Goal: Transaction & Acquisition: Purchase product/service

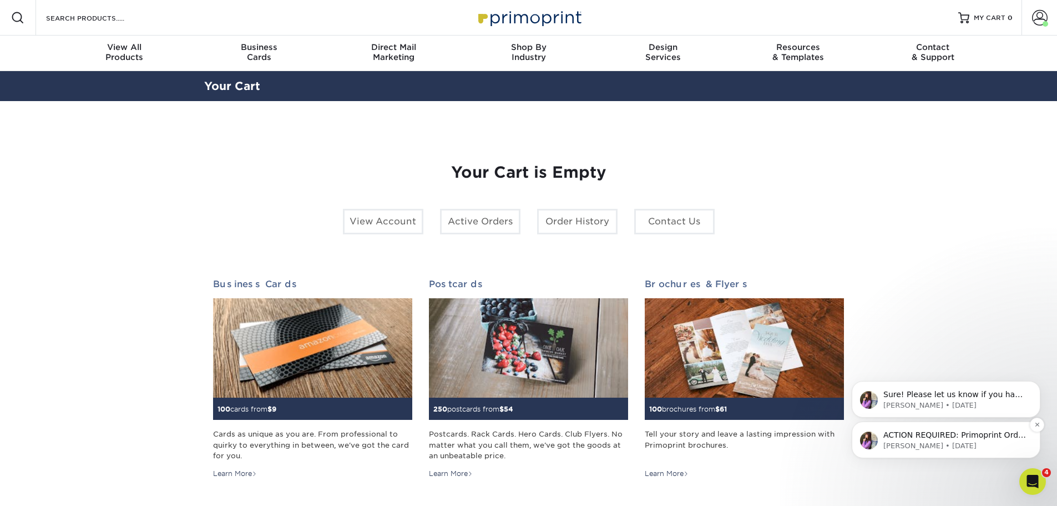
click at [956, 441] on p "Erica • 5d ago" at bounding box center [955, 446] width 143 height 10
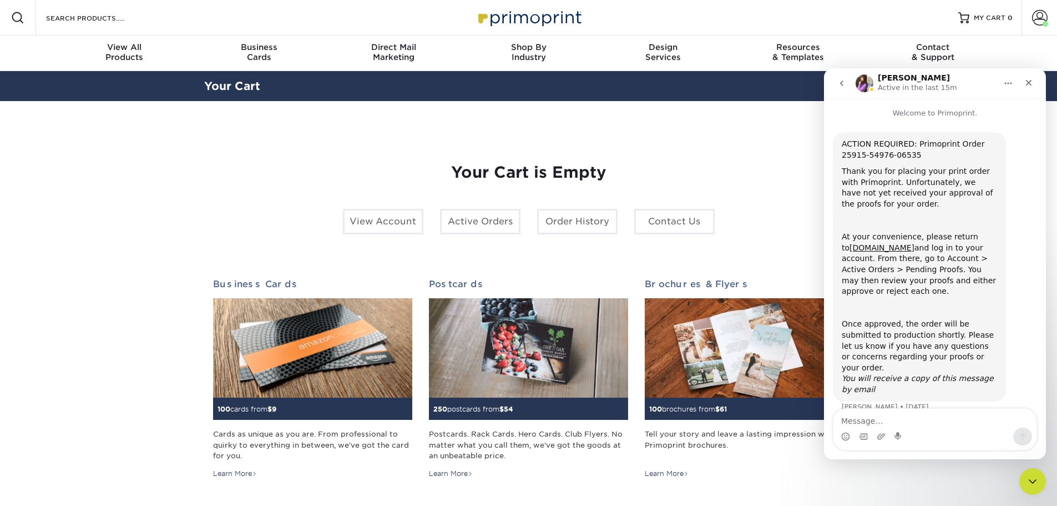
scroll to position [6, 0]
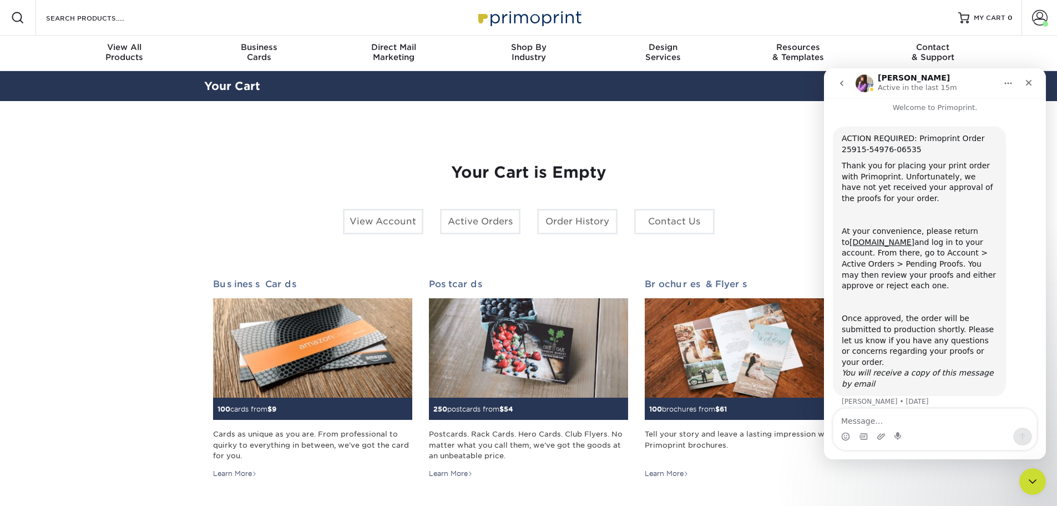
click at [947, 196] on div "Thank you for placing your print order with Primoprint. Unfortunately, we have …" at bounding box center [919, 181] width 155 height 43
click at [1033, 16] on span at bounding box center [1041, 18] width 16 height 16
click at [1033, 81] on icon "Close" at bounding box center [1029, 82] width 9 height 9
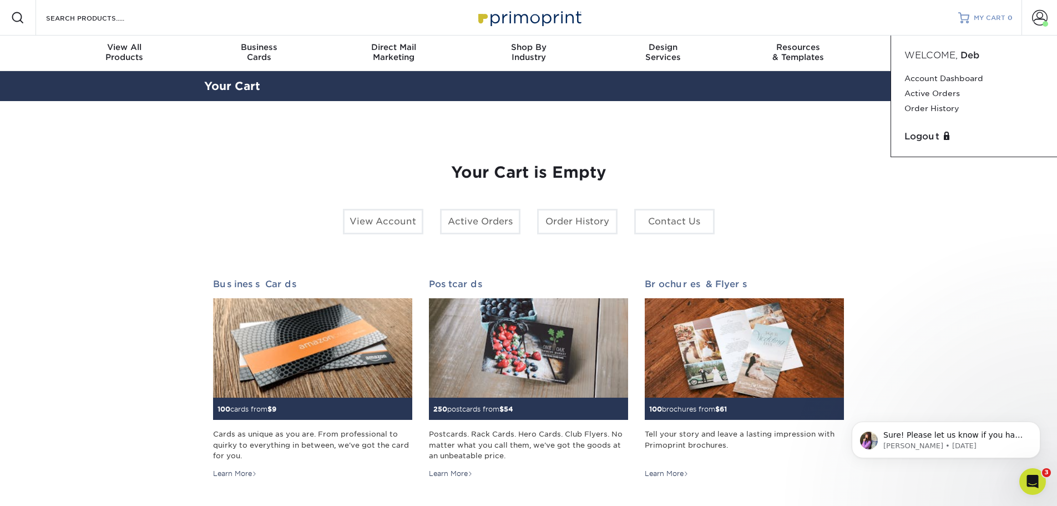
scroll to position [0, 0]
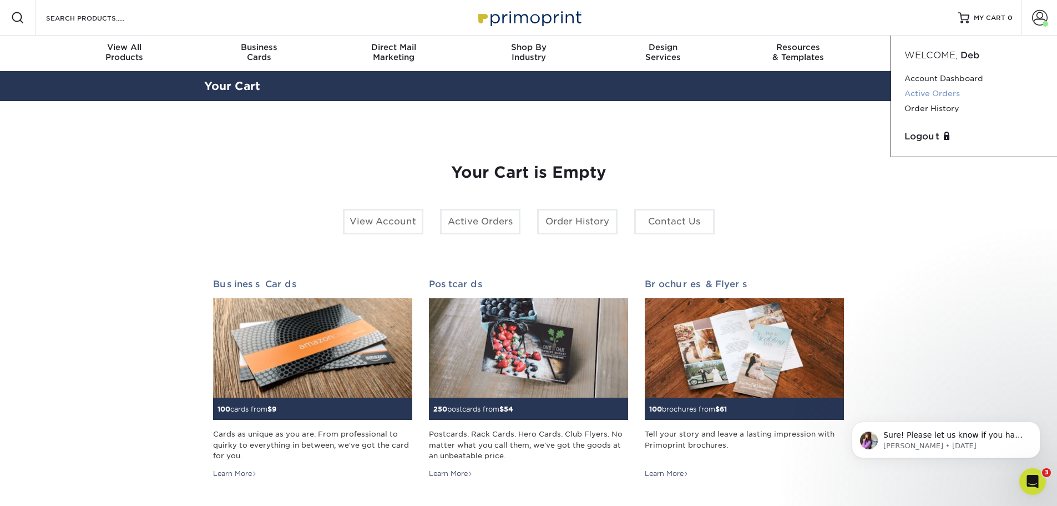
click at [918, 98] on link "Active Orders" at bounding box center [974, 93] width 139 height 15
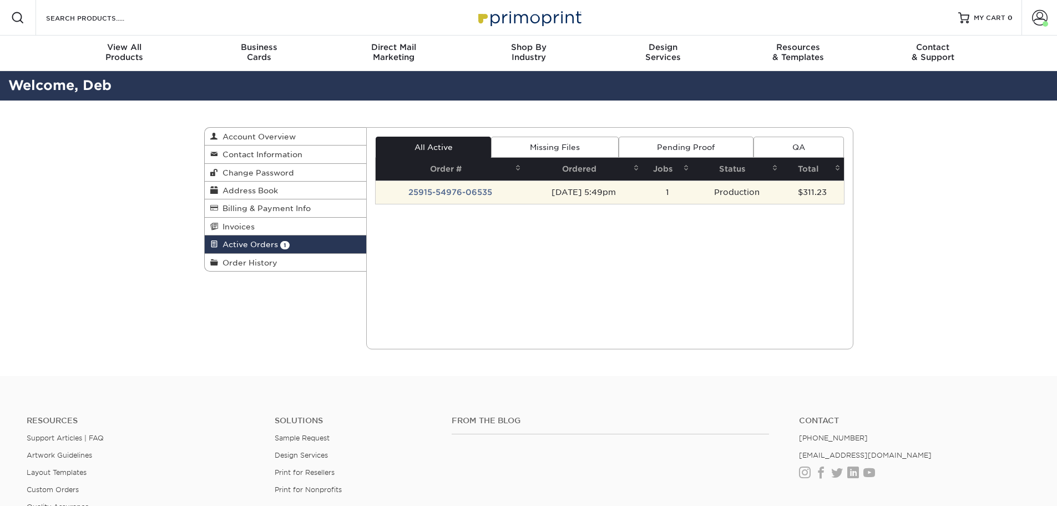
click at [485, 194] on td "25915-54976-06535" at bounding box center [450, 191] width 149 height 23
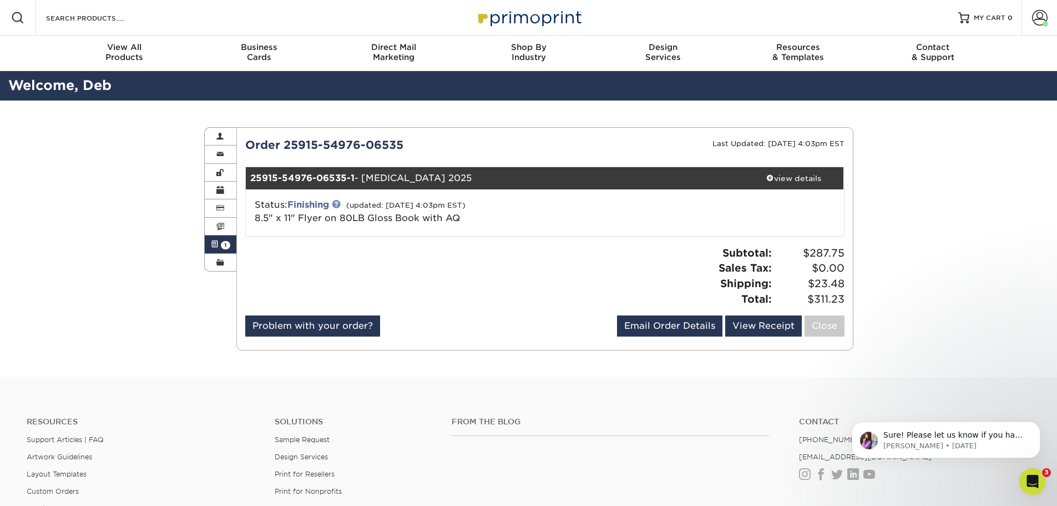
click at [338, 202] on link at bounding box center [336, 203] width 9 height 9
click at [1040, 17] on span at bounding box center [1041, 18] width 16 height 16
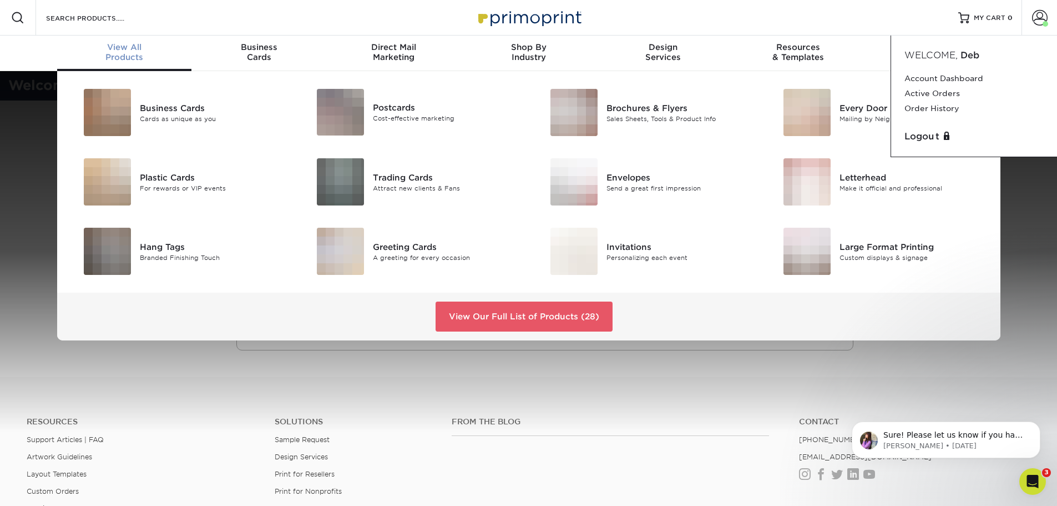
click at [125, 47] on span "View All" at bounding box center [124, 47] width 135 height 10
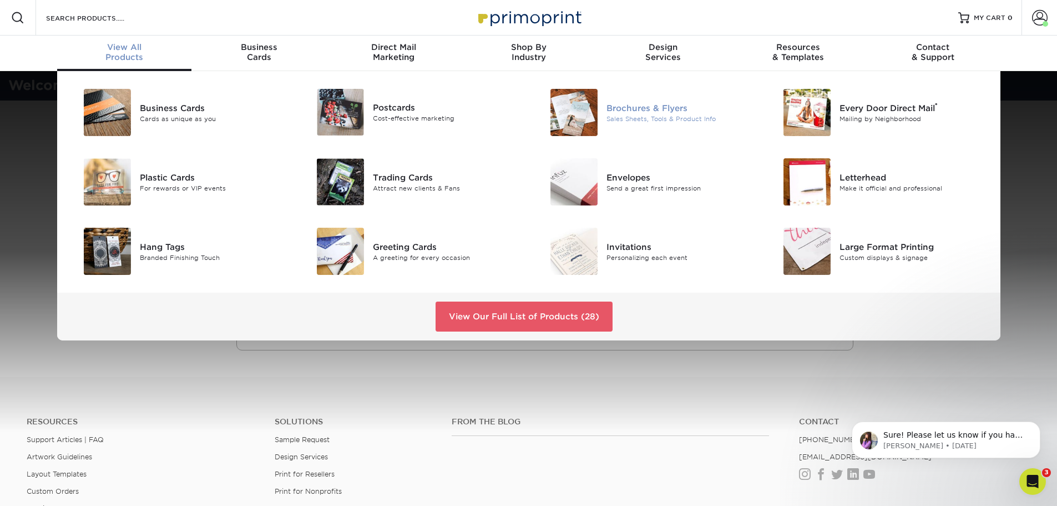
click at [650, 101] on div "Brochures & Flyers Sales Sheets, Tools & Product Info" at bounding box center [684, 112] width 155 height 47
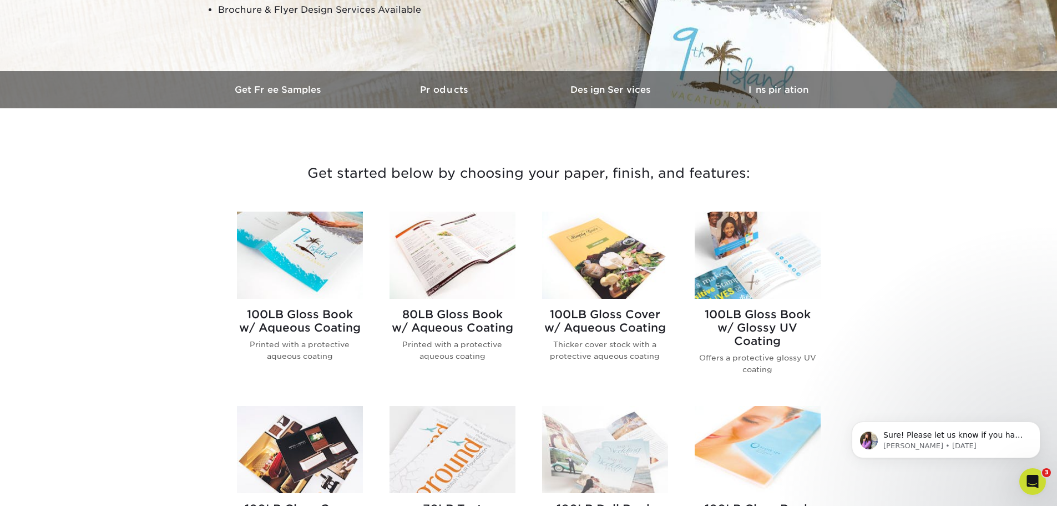
click at [471, 310] on h2 "80LB Gloss Book w/ Aqueous Coating" at bounding box center [453, 321] width 126 height 27
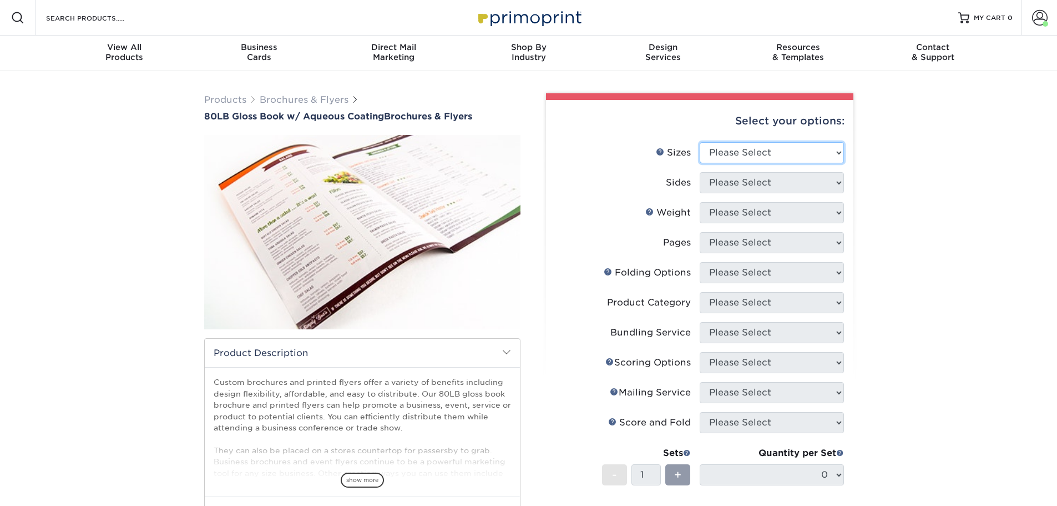
click at [754, 157] on select "Please Select 3.67" x 8.5" 3.67" x 8.5" 4" x 6" 4" x 8.5" 4" x 9" 4" x 11" 4" x…" at bounding box center [772, 152] width 144 height 21
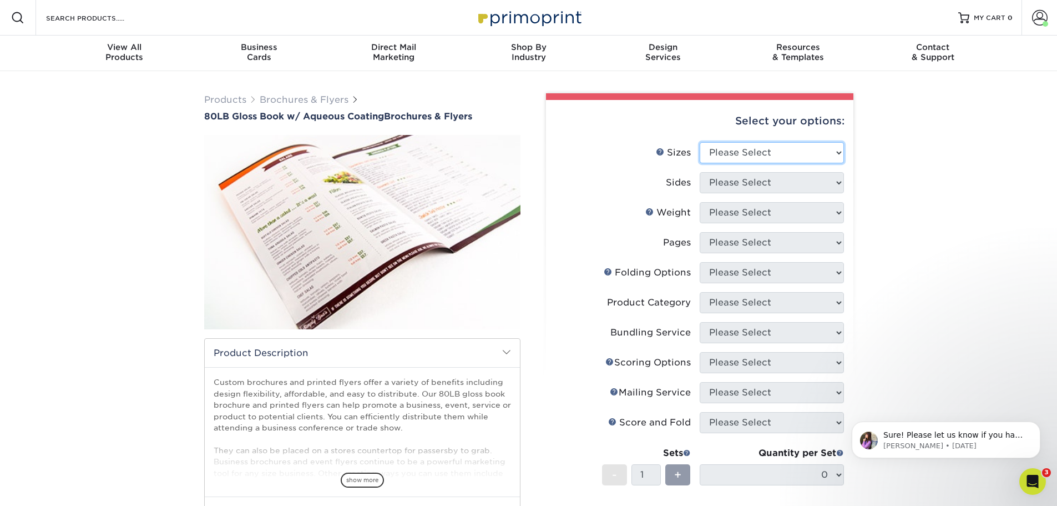
select select "8.50x11.00"
click at [700, 142] on select "Please Select 3.67" x 8.5" 3.67" x 8.5" 4" x 6" 4" x 8.5" 4" x 9" 4" x 11" 4" x…" at bounding box center [772, 152] width 144 height 21
click at [752, 178] on select "Please Select Print Both Sides Print Front Only" at bounding box center [772, 182] width 144 height 21
select select "13abbda7-1d64-4f25-8bb2-c179b224825d"
click at [700, 172] on select "Please Select Print Both Sides Print Front Only" at bounding box center [772, 182] width 144 height 21
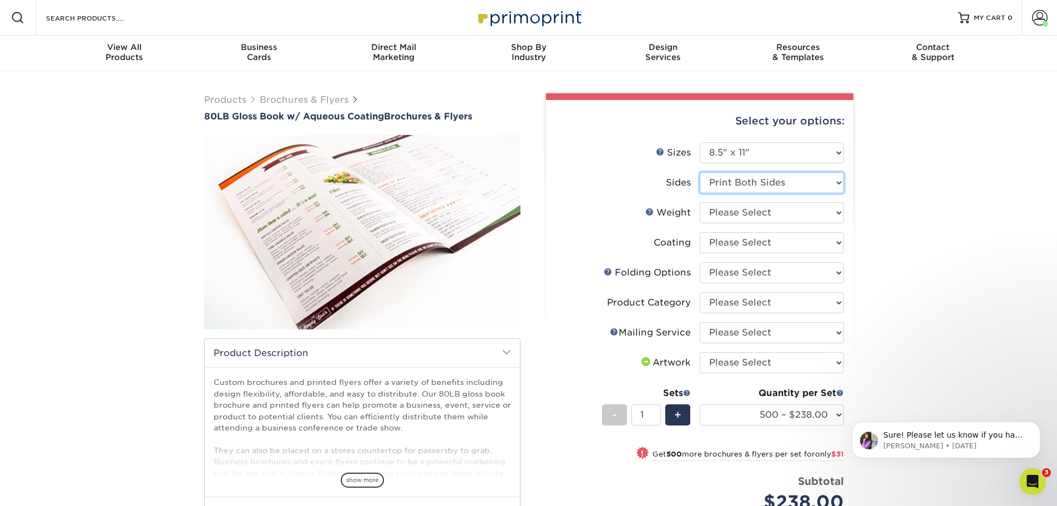
click at [744, 181] on select "Please Select Print Both Sides Print Front Only" at bounding box center [772, 182] width 144 height 21
click at [700, 172] on select "Please Select Print Both Sides Print Front Only" at bounding box center [772, 182] width 144 height 21
click at [744, 215] on select "Please Select 80LB" at bounding box center [772, 212] width 144 height 21
select select "80LB"
click at [700, 202] on select "Please Select 80LB" at bounding box center [772, 212] width 144 height 21
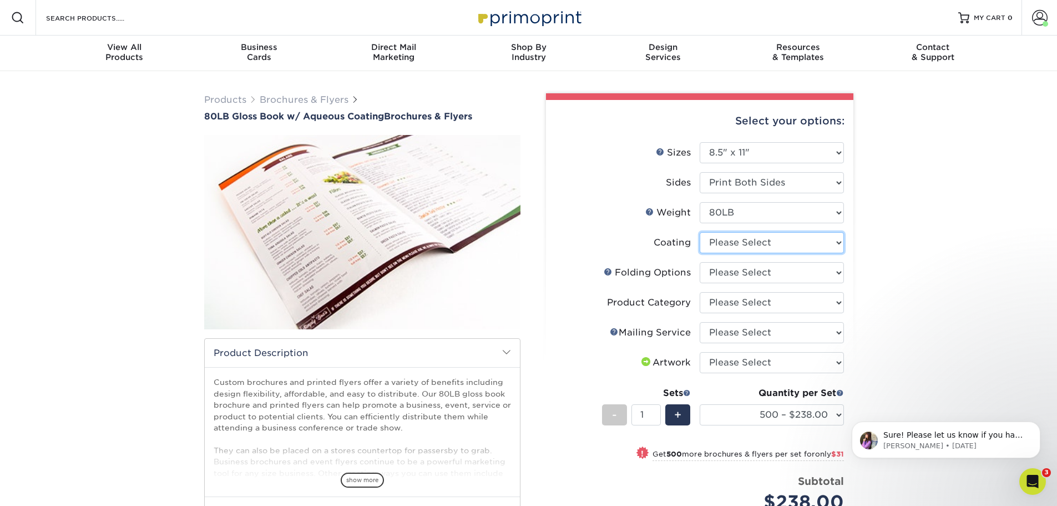
click at [741, 240] on select at bounding box center [772, 242] width 144 height 21
select select "d41dab50-ff65-4f4f-bb17-2afe4d36ae33"
click at [700, 232] on select at bounding box center [772, 242] width 144 height 21
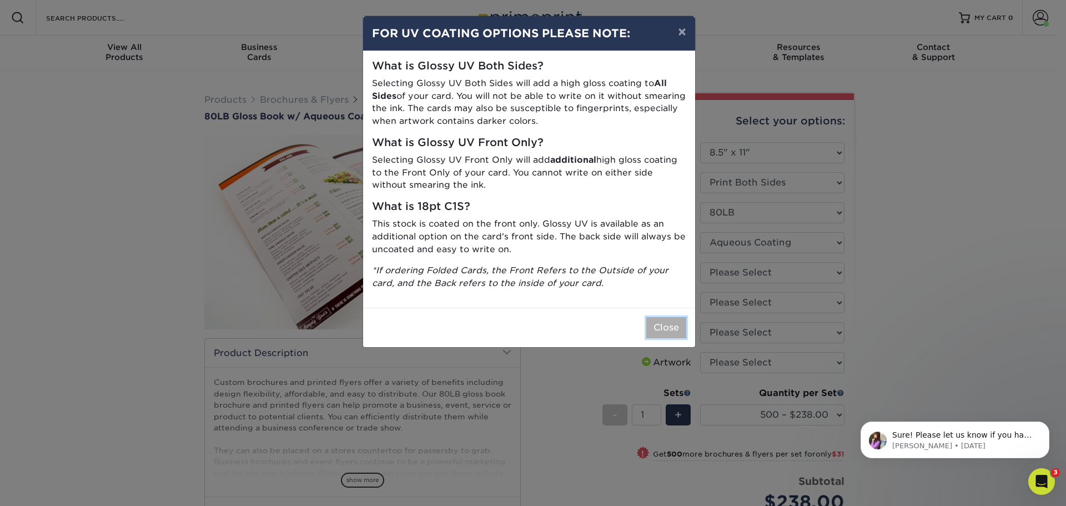
click at [661, 330] on button "Close" at bounding box center [666, 327] width 40 height 21
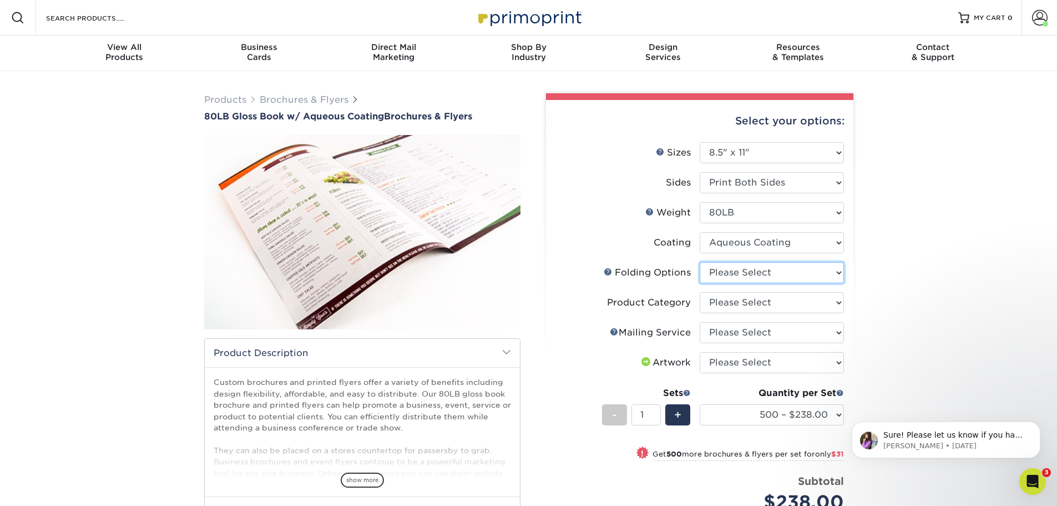
click at [773, 278] on select "Please Select FLAT - No Folding Accordion Fold Half-Fold (Vertical) Half-Fold (…" at bounding box center [772, 272] width 144 height 21
click at [700, 262] on select "Please Select FLAT - No Folding Accordion Fold Half-Fold (Vertical) Half-Fold (…" at bounding box center [772, 272] width 144 height 21
click at [832, 270] on select "Please Select FLAT - No Folding Accordion Fold Half-Fold (Vertical) Half-Fold (…" at bounding box center [772, 272] width 144 height 21
select select "6bd2fd9e-193e-4811-88f7-94c08206d735"
click at [700, 262] on select "Please Select FLAT - No Folding Accordion Fold Half-Fold (Vertical) Half-Fold (…" at bounding box center [772, 272] width 144 height 21
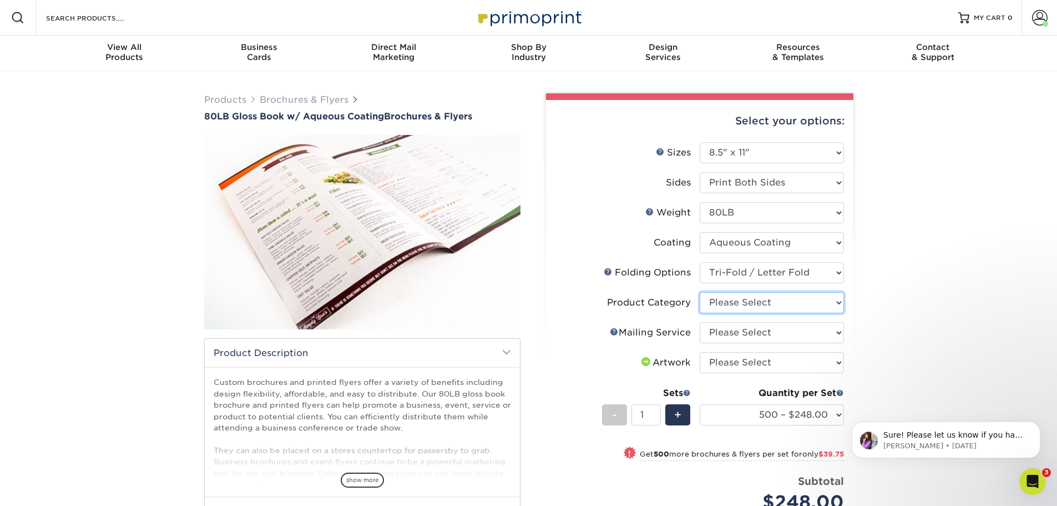
click at [839, 300] on select "Please Select Flyers and Brochures" at bounding box center [772, 302] width 144 height 21
select select "1a668080-6b7c-4174-b399-2c3833b27ef4"
click at [700, 292] on select "Please Select Flyers and Brochures" at bounding box center [772, 302] width 144 height 21
click at [825, 336] on select "Please Select No Direct Mailing Service No, I will mail/stamp/imprint Direct Ma…" at bounding box center [772, 332] width 144 height 21
select select "3e5e9bdd-d78a-4c28-a41d-fe1407925ca6"
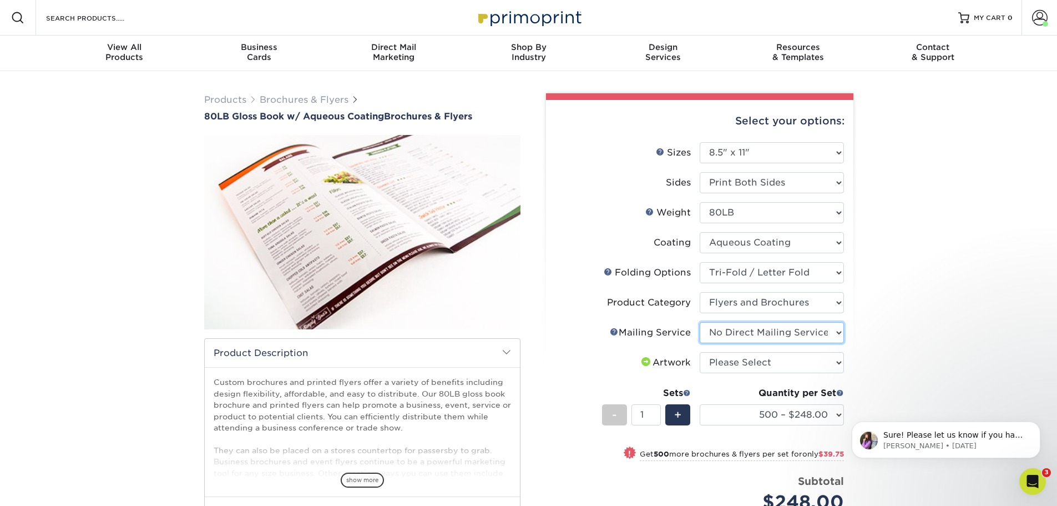
click at [700, 322] on select "Please Select No Direct Mailing Service No, I will mail/stamp/imprint Direct Ma…" at bounding box center [772, 332] width 144 height 21
click at [801, 359] on select "Please Select I will upload files I need a design - $175" at bounding box center [772, 362] width 144 height 21
select select "upload"
click at [700, 352] on select "Please Select I will upload files I need a design - $175" at bounding box center [772, 362] width 144 height 21
click at [774, 420] on select "500 – $248.00 1000 – $287.75 2000 – $332.75 2500 – $410.75 3000 – $509.75 4000 …" at bounding box center [772, 414] width 144 height 21
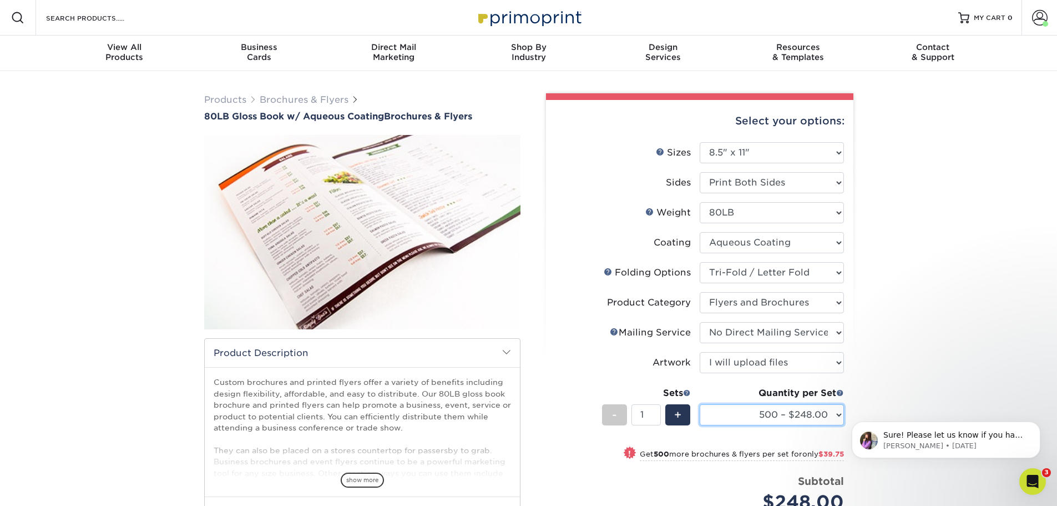
select select "1000 – $287.75"
click at [700, 404] on select "500 – $248.00 1000 – $287.75 2000 – $332.75 2500 – $410.75 3000 – $509.75 4000 …" at bounding box center [772, 414] width 144 height 21
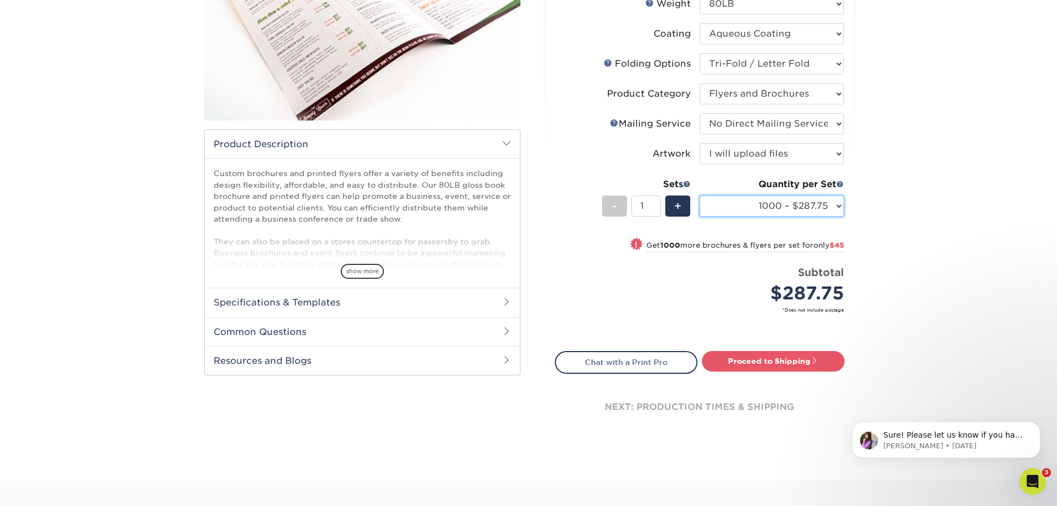
scroll to position [222, 0]
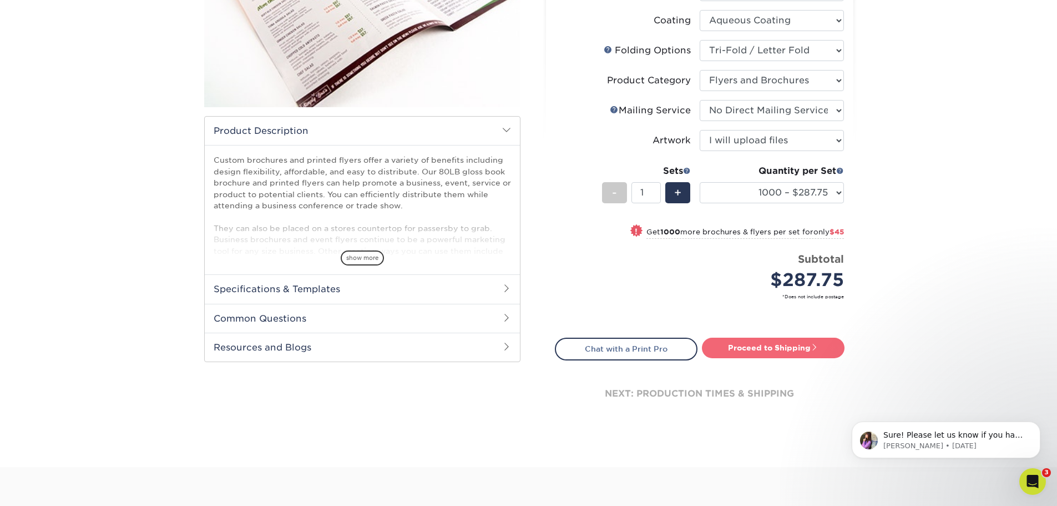
click at [746, 349] on link "Proceed to Shipping" at bounding box center [773, 348] width 143 height 20
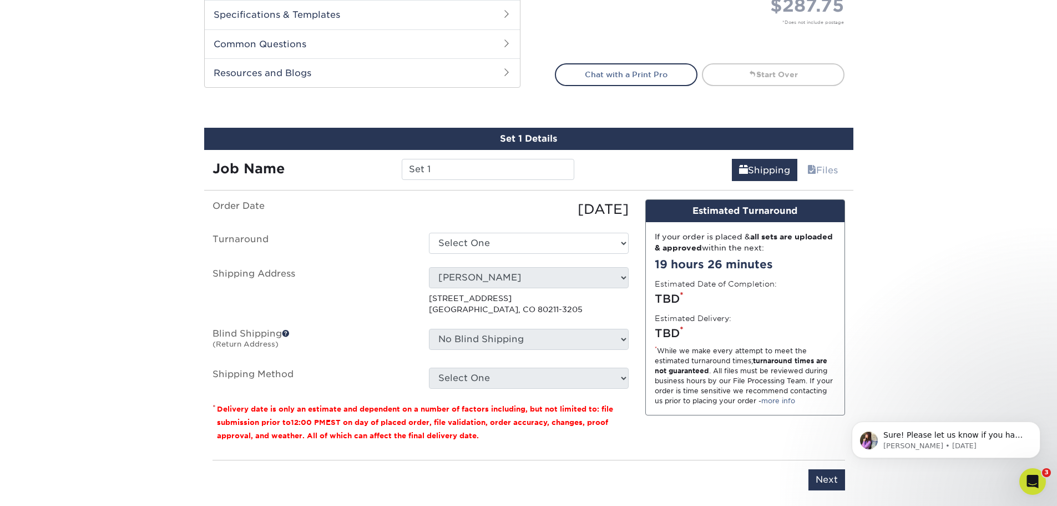
scroll to position [590, 0]
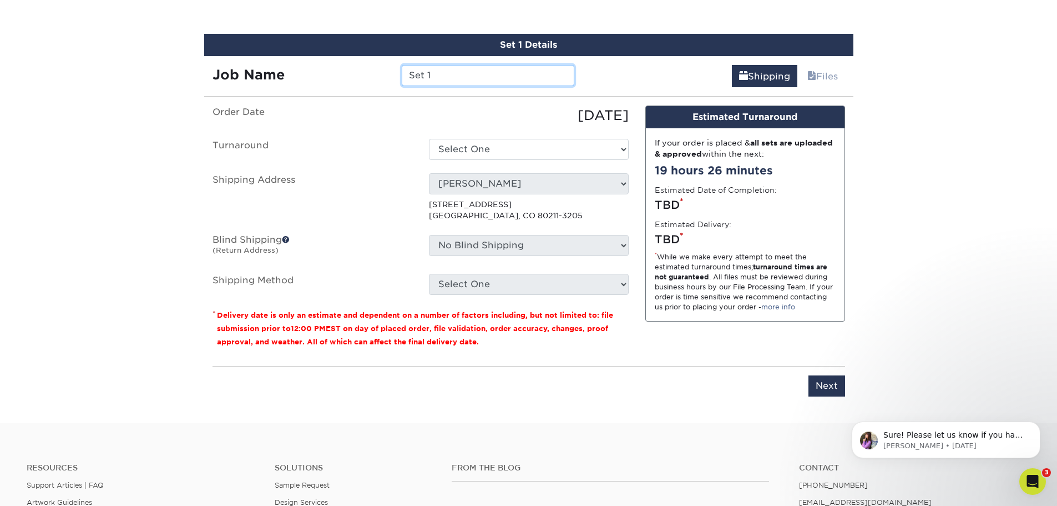
click at [454, 72] on input "Set 1" at bounding box center [488, 75] width 173 height 21
drag, startPoint x: 454, startPoint y: 72, endPoint x: 326, endPoint y: 74, distance: 127.1
click at [326, 74] on div "Job Name Set 1" at bounding box center [393, 75] width 379 height 21
type input "At Your Practice 2025"
click at [370, 118] on label "Order Date" at bounding box center [312, 115] width 216 height 20
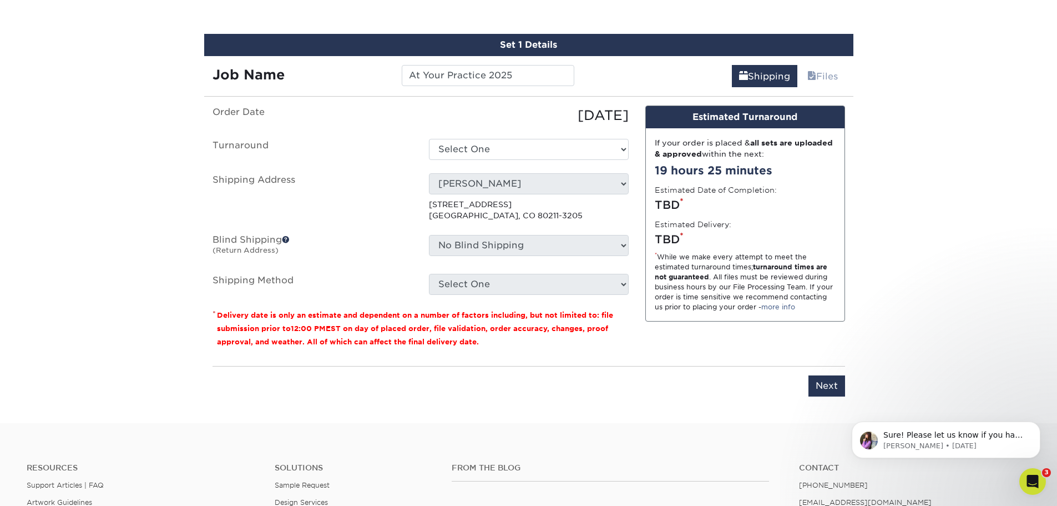
click at [485, 199] on p "3053 W 34th Ave Denver, CO 80211-3205" at bounding box center [529, 210] width 200 height 23
click at [546, 334] on p "* Delivery date is only an estimate and dependent on a number of factors includ…" at bounding box center [421, 328] width 416 height 40
click at [593, 138] on ul "Order Date 09/22/2025 Turnaround Select One 2-4 Business Days 2 Day Next Busine…" at bounding box center [421, 199] width 416 height 189
click at [592, 149] on select "Select One 2-4 Business Days 2 Day Next Business Day" at bounding box center [529, 149] width 200 height 21
select select "ae3619ba-07a5-4e5d-b0f7-396255511407"
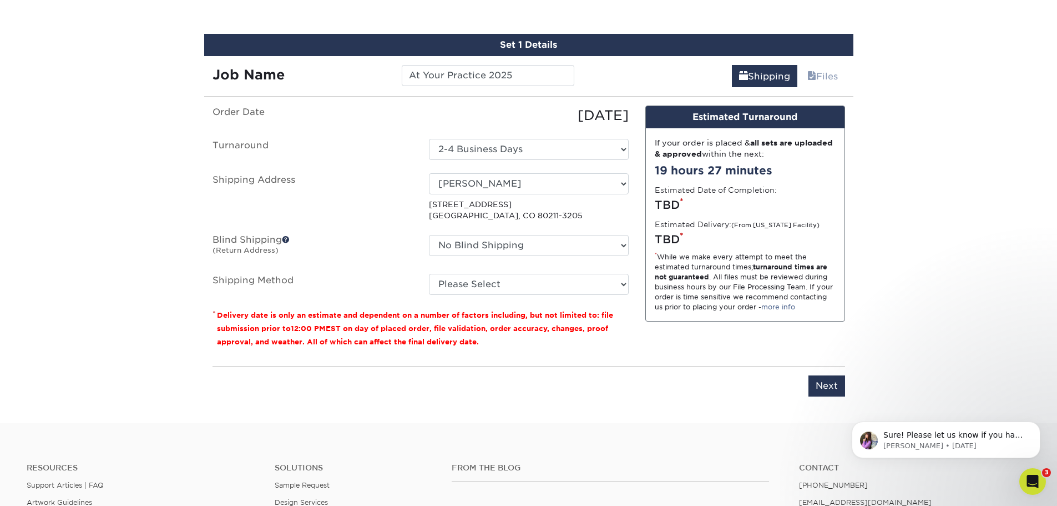
click at [492, 195] on div "Select One Ashley Muhammad ASRM 2025 Cameron Stephens Deb Roberts Kaylen Moore …" at bounding box center [529, 197] width 216 height 48
click at [498, 184] on select "Select One Ashley Muhammad ASRM 2025 Cameron Stephens Deb Roberts Kaylen Moore …" at bounding box center [529, 183] width 200 height 21
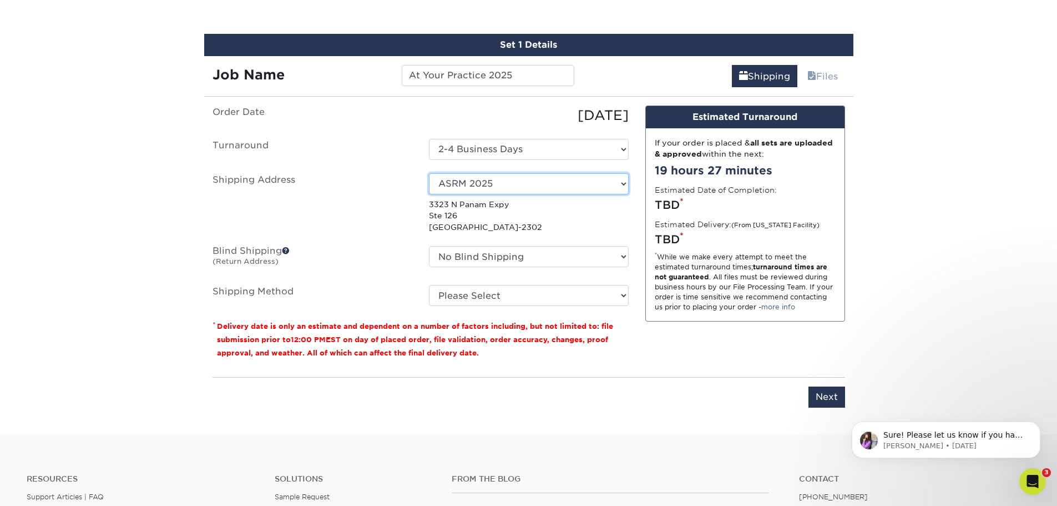
click at [620, 179] on select "Select One Ashley Muhammad ASRM 2025 Cameron Stephens Deb Roberts Kaylen Moore …" at bounding box center [529, 183] width 200 height 21
click at [523, 221] on p "3323 N Panam Expy Ste 126 San Antonio, TX 78219-2302" at bounding box center [529, 216] width 200 height 34
click at [611, 179] on select "Select One Ashley Muhammad ASRM 2025 Cameron Stephens Deb Roberts Kaylen Moore …" at bounding box center [529, 183] width 200 height 21
select select "newaddress"
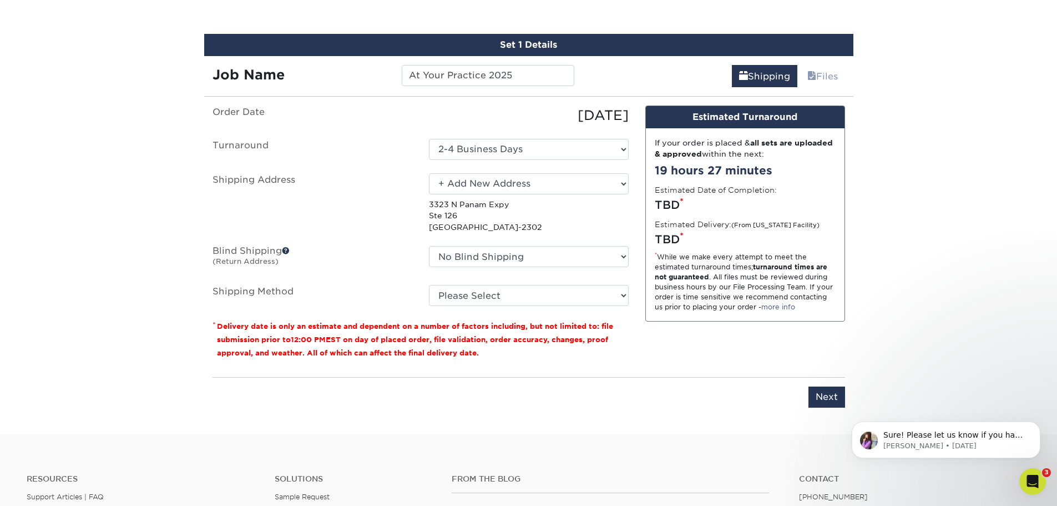
click at [429, 173] on select "Select One Ashley Muhammad ASRM 2025 Cameron Stephens Deb Roberts Kaylen Moore …" at bounding box center [529, 183] width 200 height 21
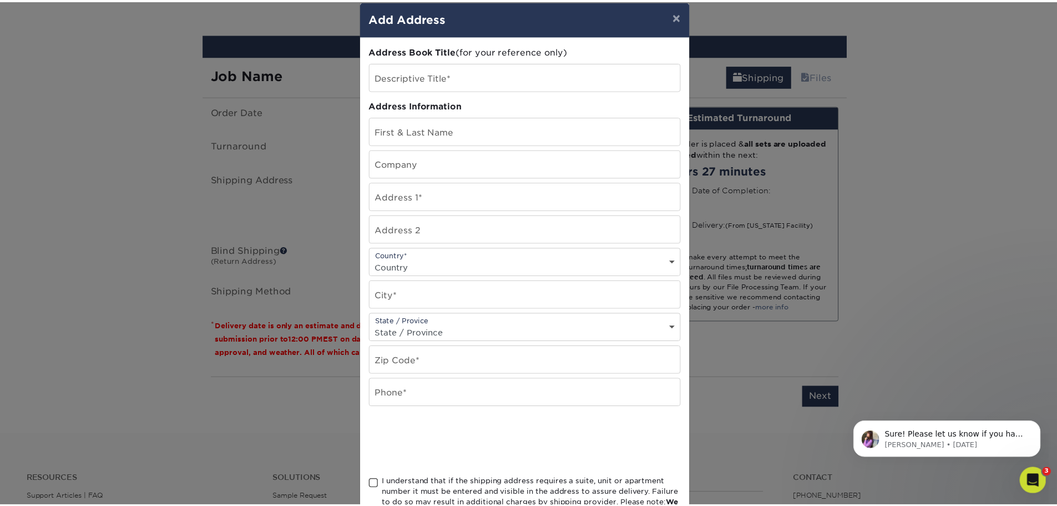
scroll to position [0, 0]
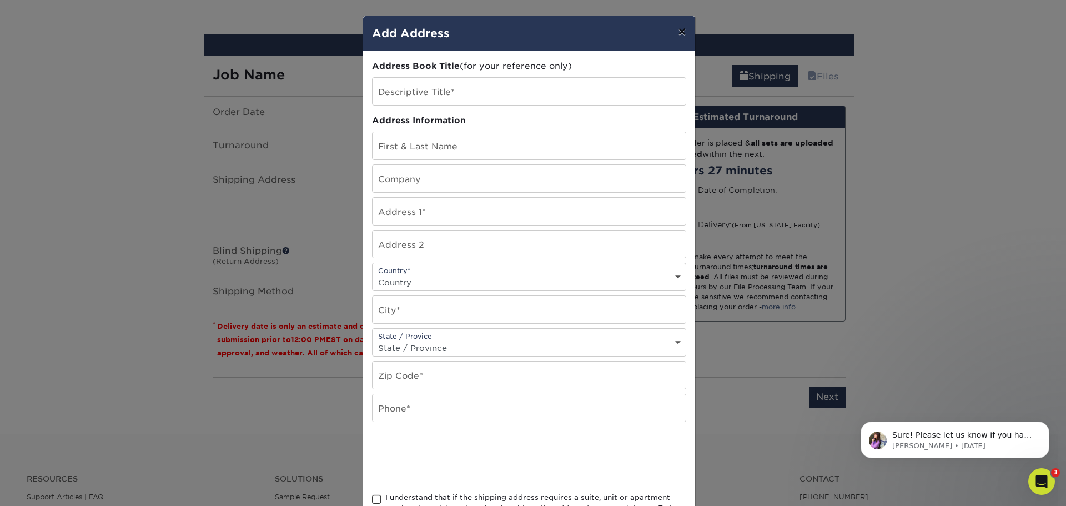
click at [677, 29] on button "×" at bounding box center [682, 31] width 26 height 31
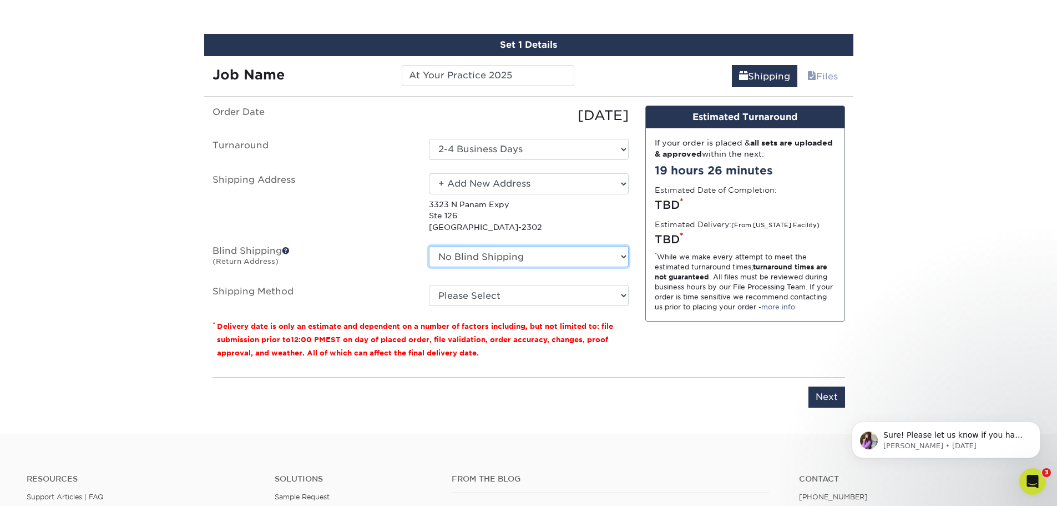
click at [484, 263] on select "No Blind Shipping Ashley Muhammad ASRM 2025 Cameron Stephens Deb Roberts Kaylen…" at bounding box center [529, 256] width 200 height 21
click at [429, 246] on select "No Blind Shipping Ashley Muhammad ASRM 2025 Cameron Stephens Deb Roberts Kaylen…" at bounding box center [529, 256] width 200 height 21
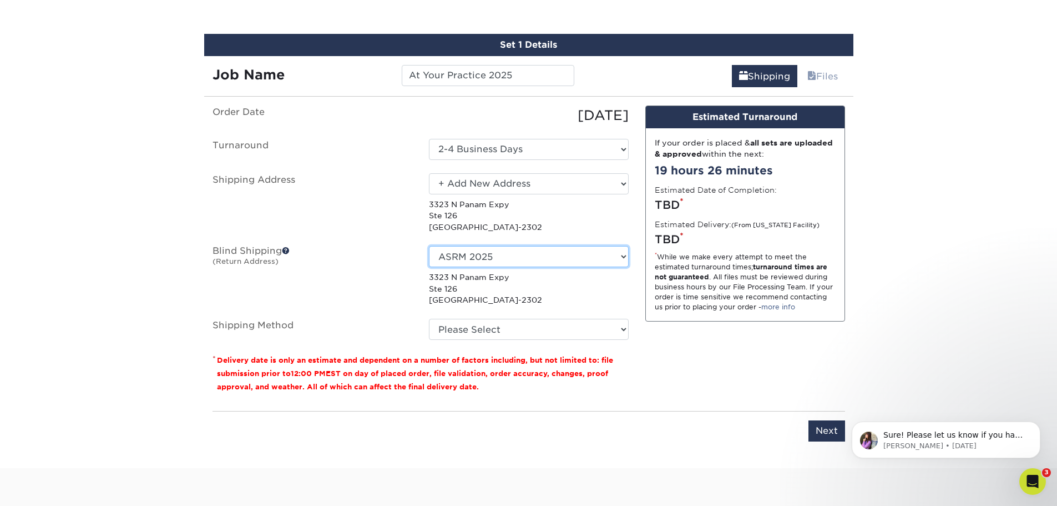
click at [532, 250] on select "No Blind Shipping Ashley Muhammad ASRM 2025 Cameron Stephens Deb Roberts Kaylen…" at bounding box center [529, 256] width 200 height 21
select select "-1"
click at [429, 246] on select "No Blind Shipping Ashley Muhammad ASRM 2025 Cameron Stephens Deb Roberts Kaylen…" at bounding box center [529, 256] width 200 height 21
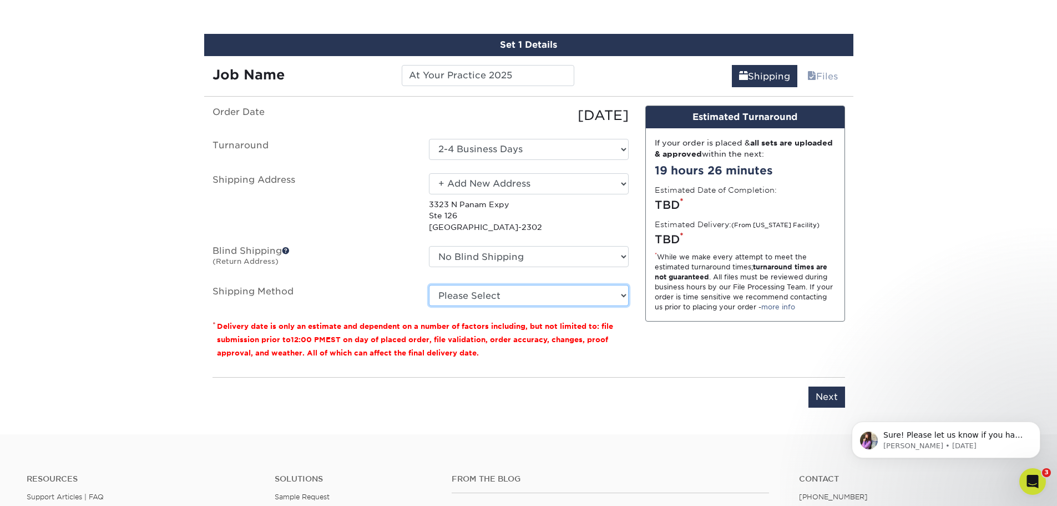
click at [498, 298] on select "Please Select Ground Shipping (+$23.48) 3 Day Shipping Service (+$44.13) 2 Day …" at bounding box center [529, 295] width 200 height 21
select select "03"
click at [429, 285] on select "Please Select Ground Shipping (+$23.48) 3 Day Shipping Service (+$44.13) 2 Day …" at bounding box center [529, 295] width 200 height 21
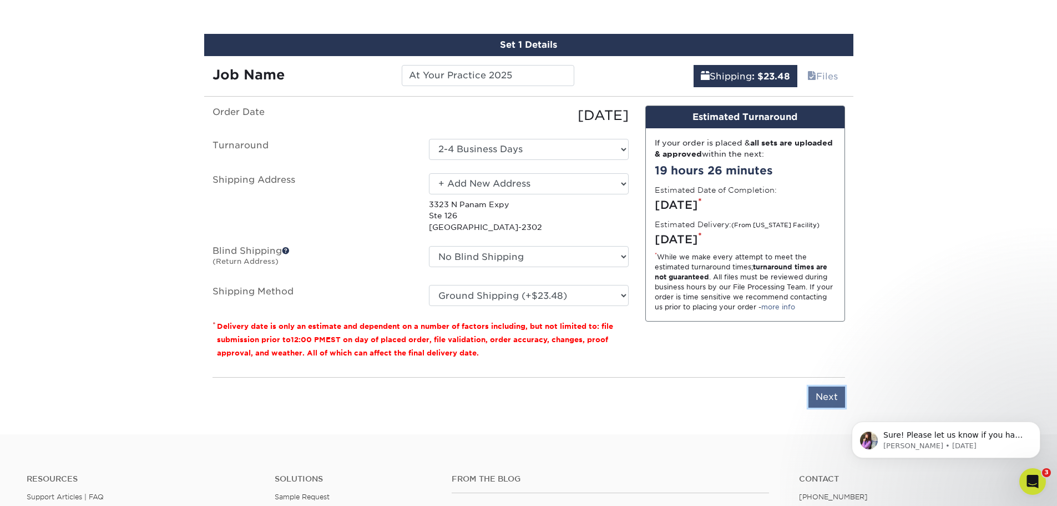
click at [829, 398] on input "Next" at bounding box center [827, 396] width 37 height 21
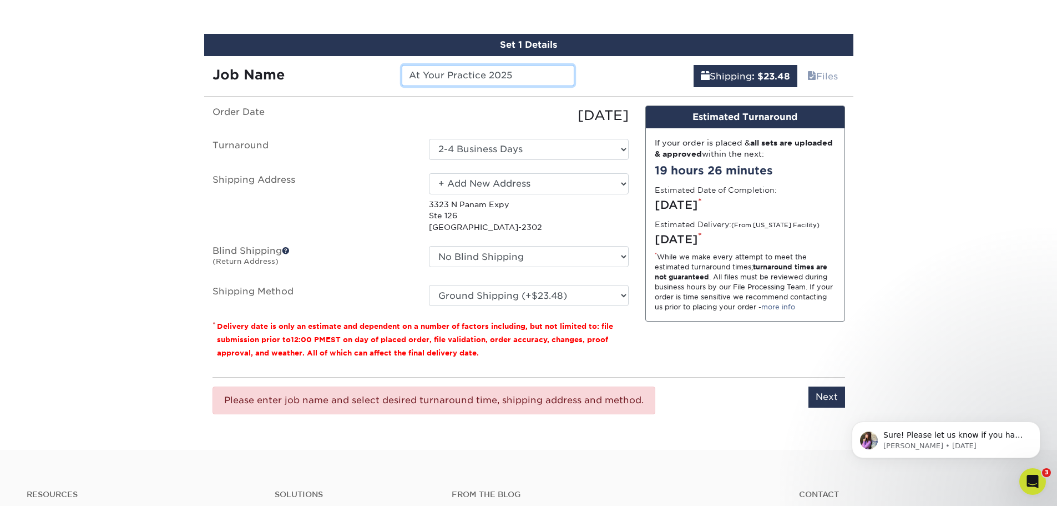
click at [512, 80] on input "At Your Practice 2025" at bounding box center [488, 75] width 173 height 21
click at [489, 155] on select "Select One 2-4 Business Days 2 Day Next Business Day" at bounding box center [529, 149] width 200 height 21
click at [429, 139] on select "Select One 2-4 Business Days 2 Day Next Business Day" at bounding box center [529, 149] width 200 height 21
click at [810, 390] on input "Next" at bounding box center [827, 396] width 37 height 21
click at [833, 400] on input "Next" at bounding box center [827, 396] width 37 height 21
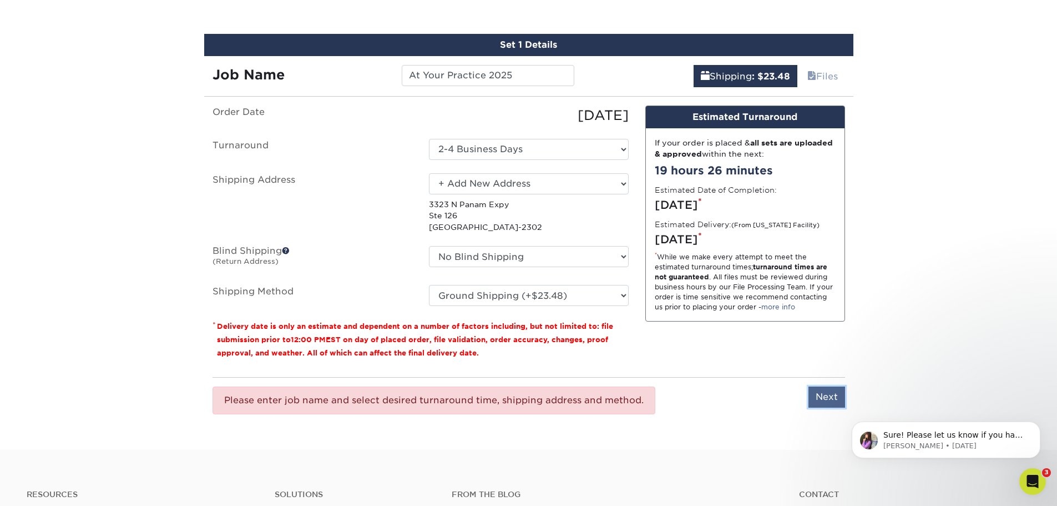
type input "Next"
click at [565, 339] on small "Delivery date is only an estimate and dependent on a number of factors includin…" at bounding box center [415, 339] width 396 height 35
click at [509, 205] on p "3323 N Panam Expy Ste 126 San Antonio, TX 78219-2302" at bounding box center [529, 216] width 200 height 34
click at [511, 178] on select "Select One Ashley Muhammad ASRM 2025 Cameron Stephens Deb Roberts Kaylen Moore …" at bounding box center [529, 183] width 200 height 21
select select "286015"
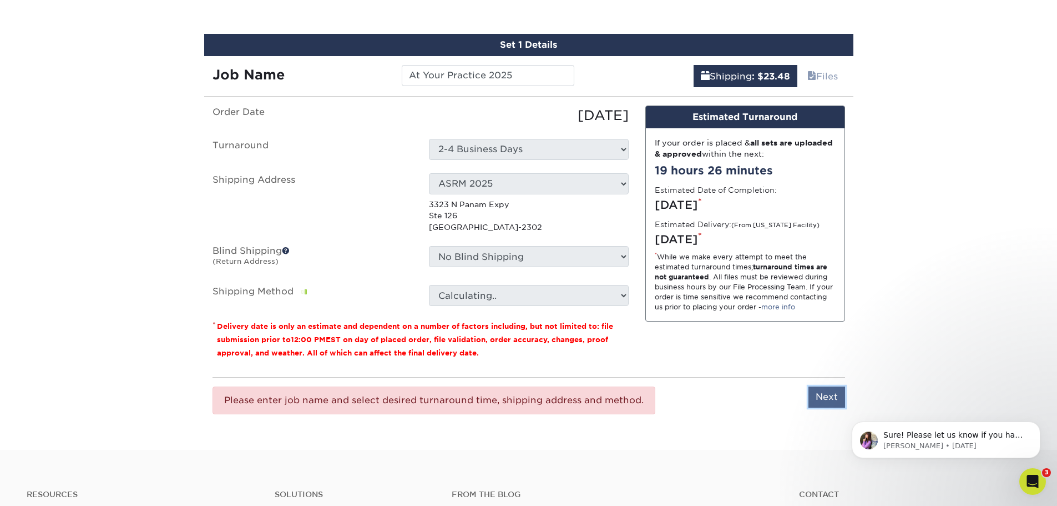
click at [834, 394] on input "Next" at bounding box center [827, 396] width 37 height 21
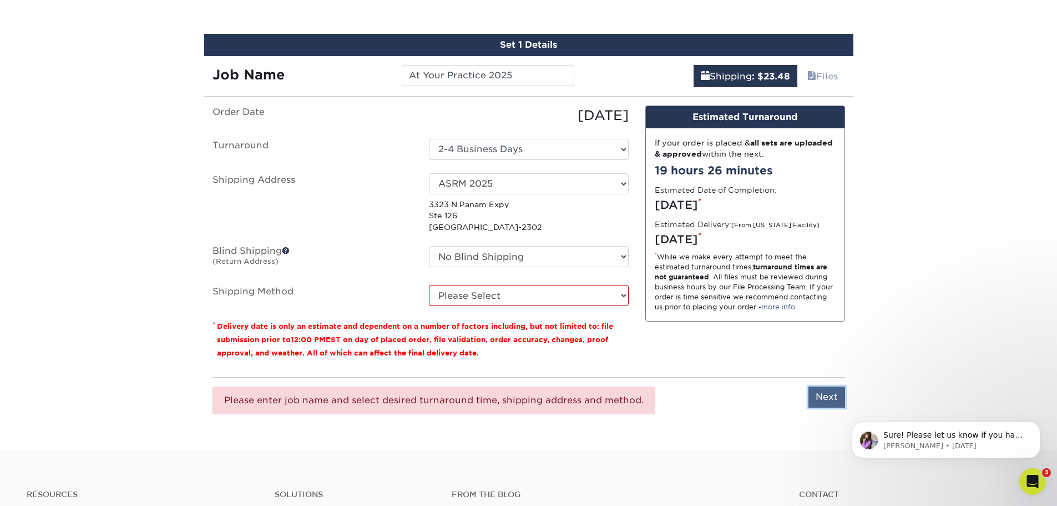
click at [818, 392] on input "Next" at bounding box center [827, 396] width 37 height 21
type input "Next"
click at [508, 293] on select "Please Select Ground Shipping (+$23.48) 3 Day Shipping Service (+$44.13) 2 Day …" at bounding box center [529, 295] width 200 height 21
select select "03"
click at [429, 285] on select "Please Select Ground Shipping (+$23.48) 3 Day Shipping Service (+$44.13) 2 Day …" at bounding box center [529, 295] width 200 height 21
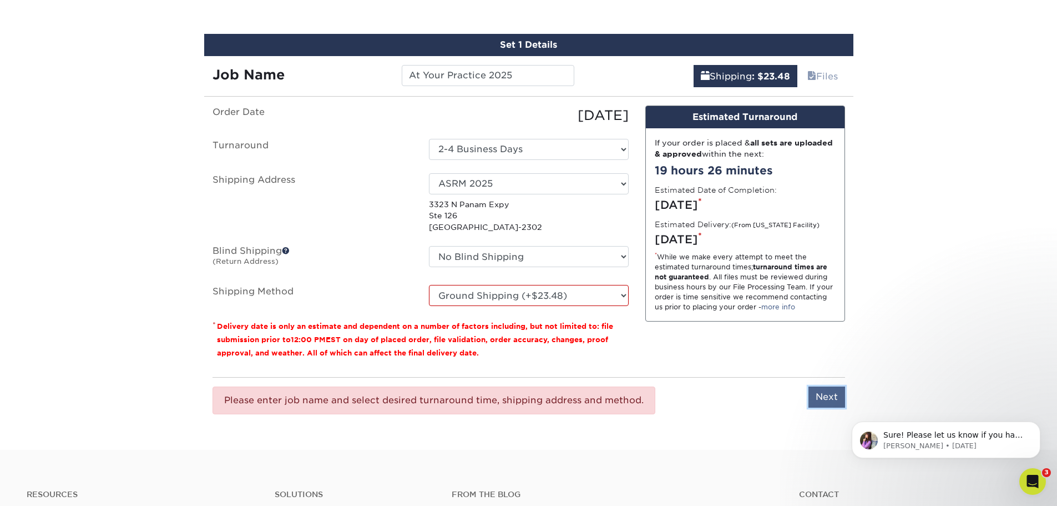
click at [814, 396] on input "Next" at bounding box center [827, 396] width 37 height 21
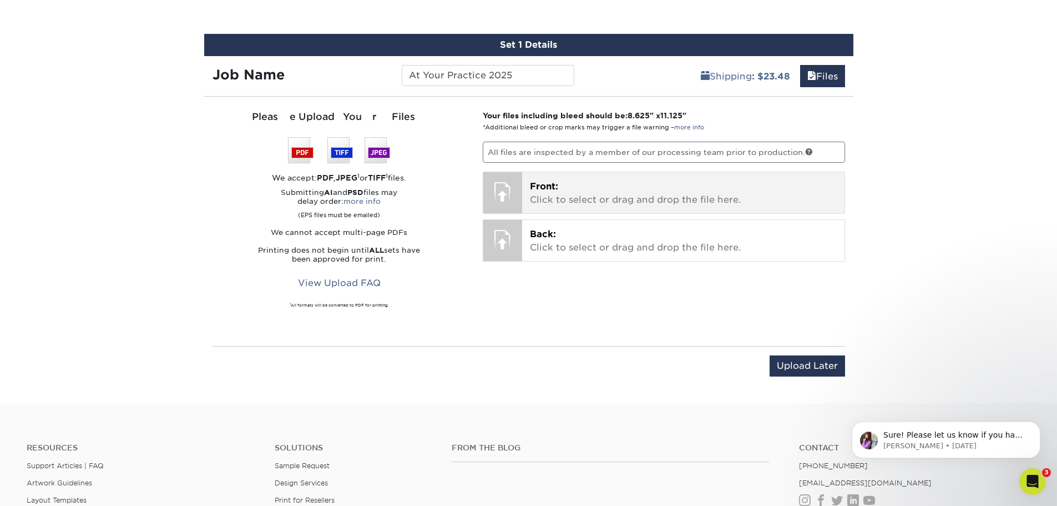
click at [623, 189] on p "Front: Click to select or drag and drop the file here." at bounding box center [683, 193] width 307 height 27
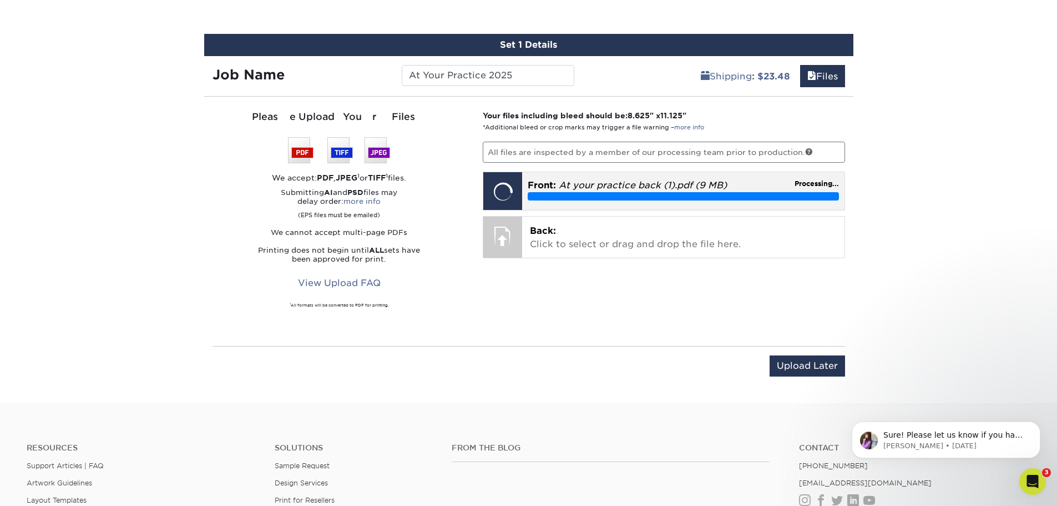
click at [563, 182] on em "At your practice back (1).pdf (9 MB)" at bounding box center [643, 185] width 168 height 11
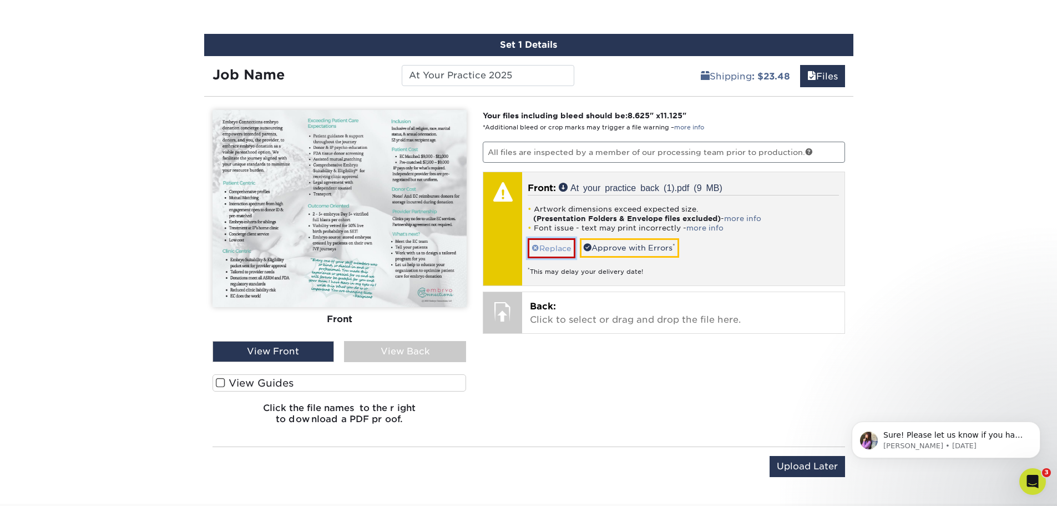
click at [557, 246] on link "Replace" at bounding box center [552, 247] width 48 height 19
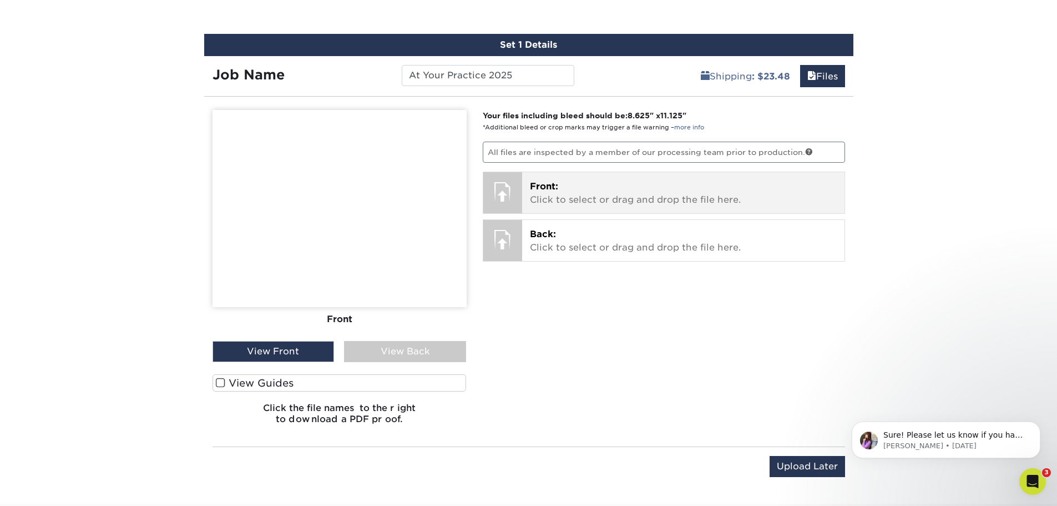
click at [551, 188] on span "Front:" at bounding box center [544, 186] width 28 height 11
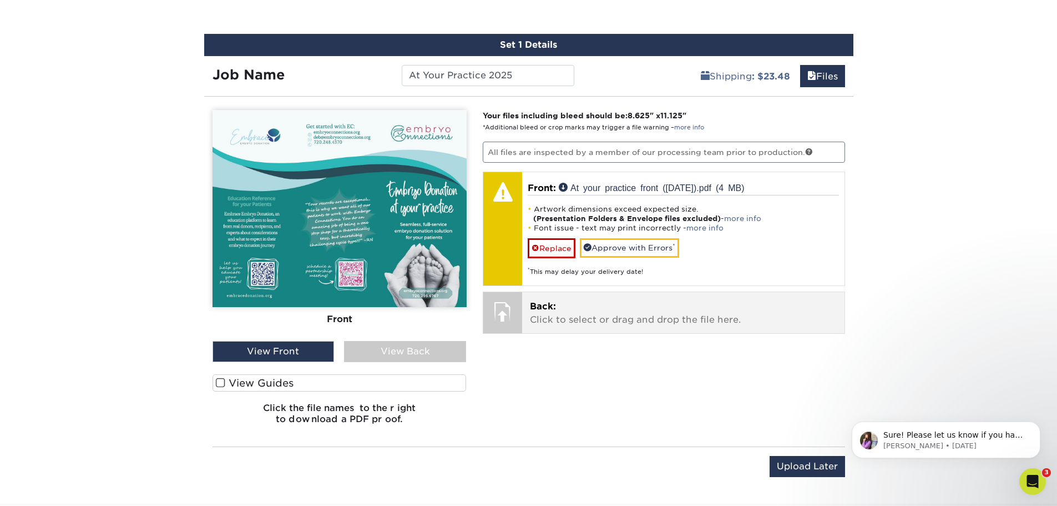
click at [563, 311] on p "Back: Click to select or drag and drop the file here." at bounding box center [683, 313] width 307 height 27
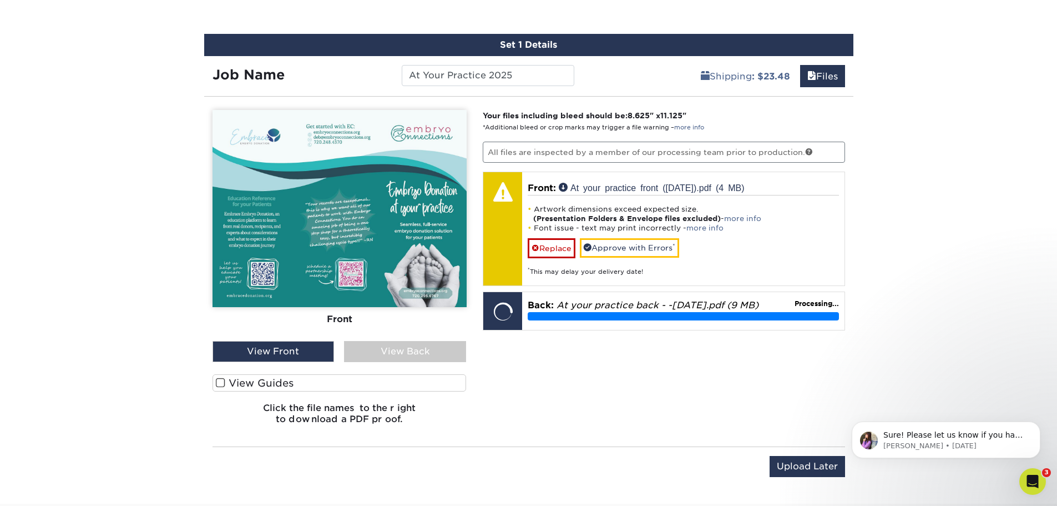
click at [225, 383] on span at bounding box center [220, 382] width 9 height 11
click at [0, 0] on input "View Guides" at bounding box center [0, 0] width 0 height 0
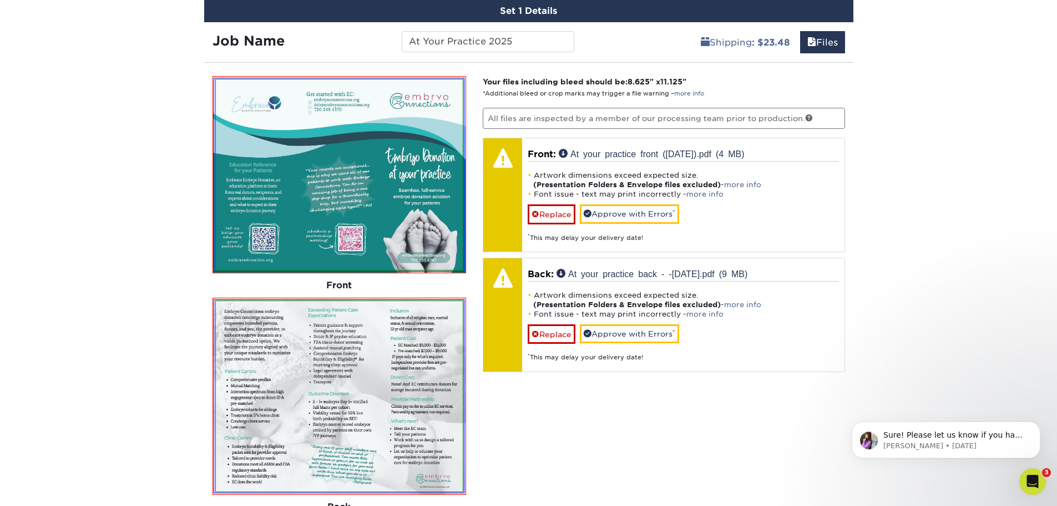
scroll to position [590, 0]
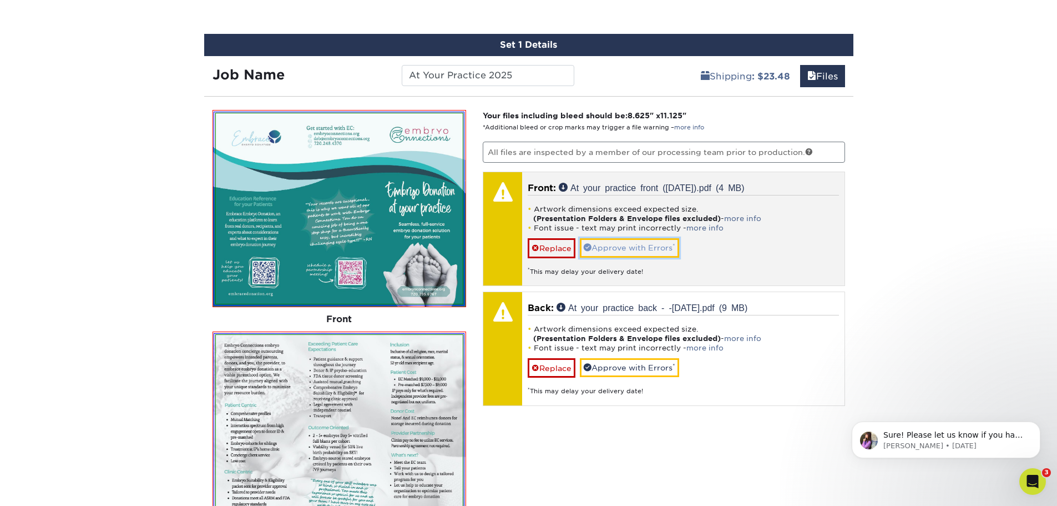
click at [628, 247] on link "Approve with Errors *" at bounding box center [629, 247] width 99 height 19
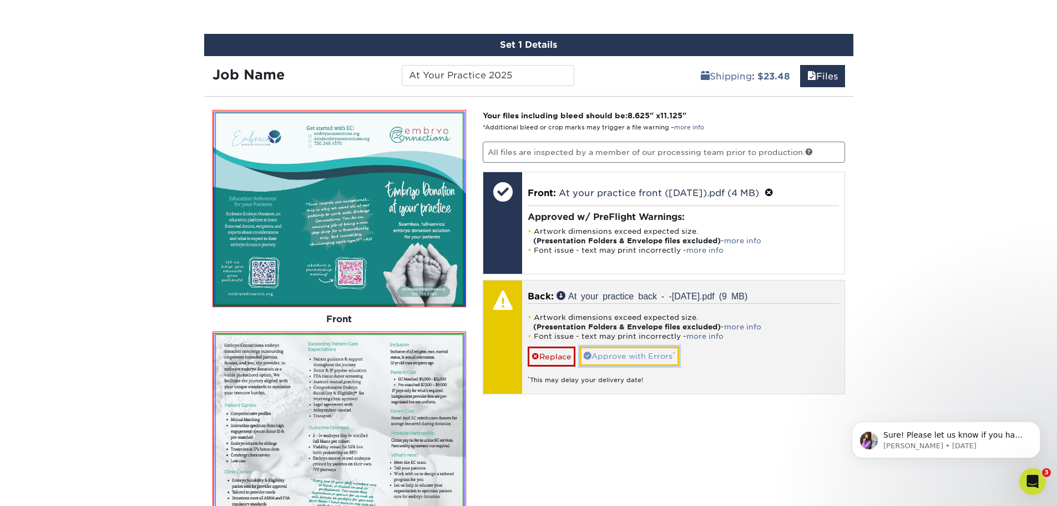
click at [609, 353] on link "Approve with Errors *" at bounding box center [629, 355] width 99 height 19
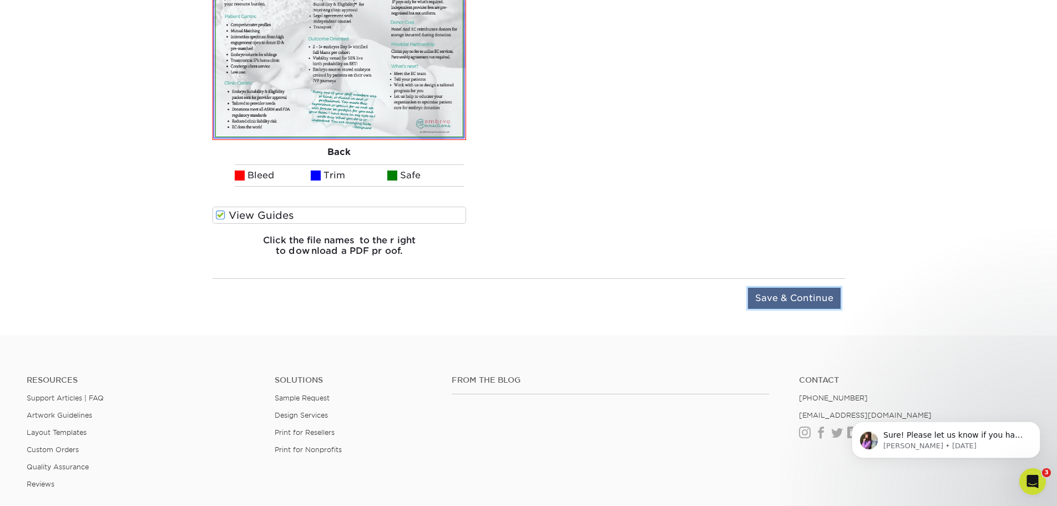
click at [773, 300] on input "Save & Continue" at bounding box center [794, 298] width 93 height 21
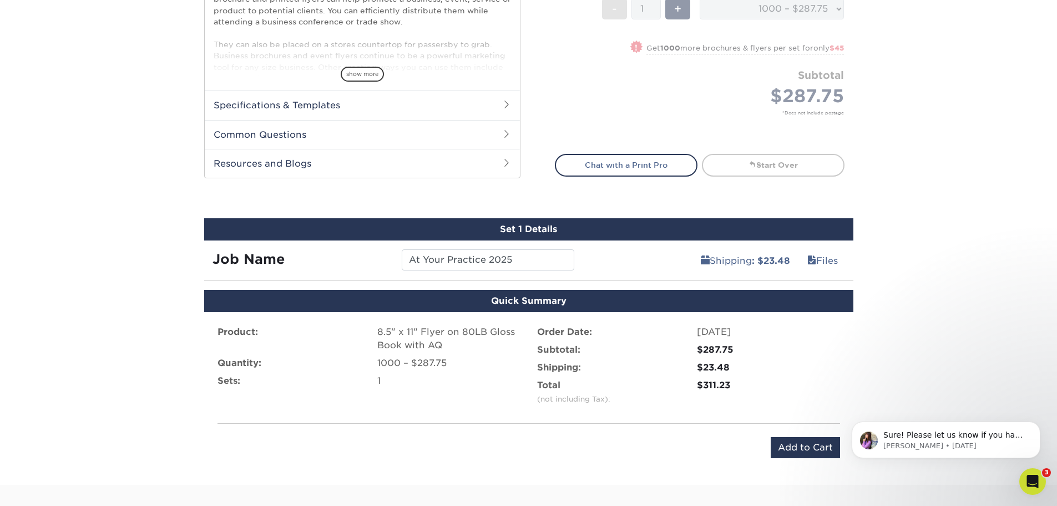
scroll to position [487, 0]
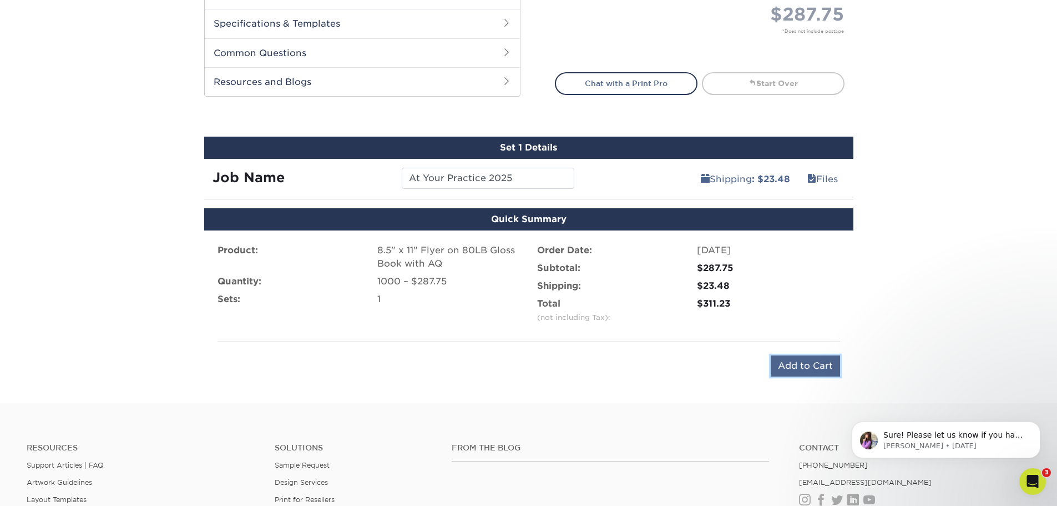
click at [794, 357] on input "Add to Cart" at bounding box center [805, 365] width 69 height 21
